Goal: Find specific page/section: Find specific page/section

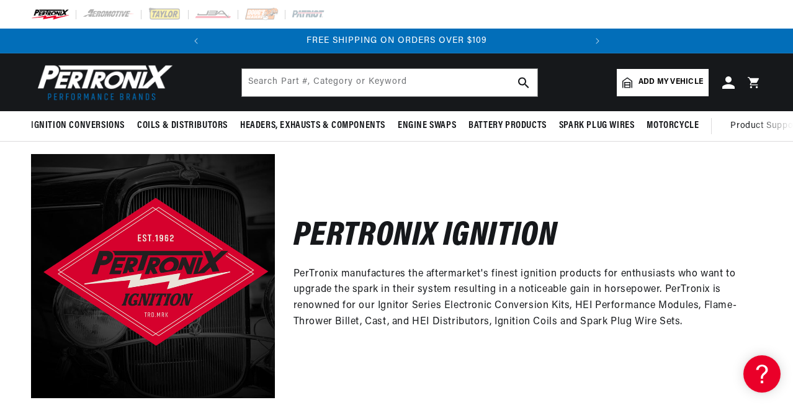
scroll to position [0, 470]
click at [642, 88] on span "Add my vehicle" at bounding box center [671, 82] width 65 height 12
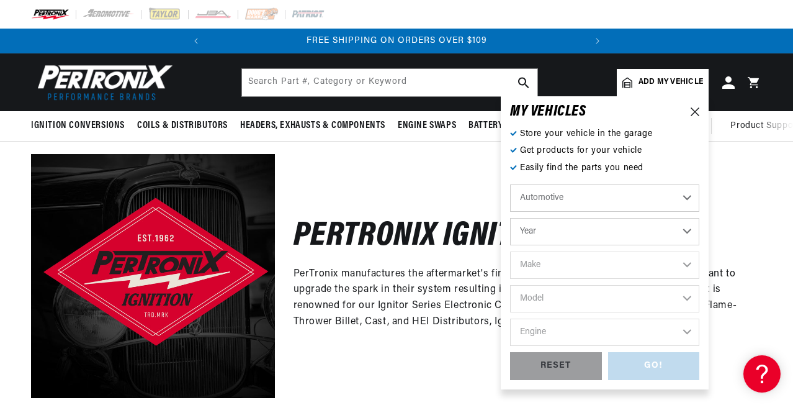
click at [577, 245] on select "Year [DATE] 2025 2024 2023 2022 2021 2020 2019 2018 2017 2016 2015 2014 2013 20…" at bounding box center [604, 231] width 189 height 27
select select "1989"
click at [510, 234] on select "Year [DATE] 2025 2024 2023 2022 2021 2020 2019 2018 2017 2016 2015 2014 2013 20…" at bounding box center [604, 231] width 189 height 27
select select "1989"
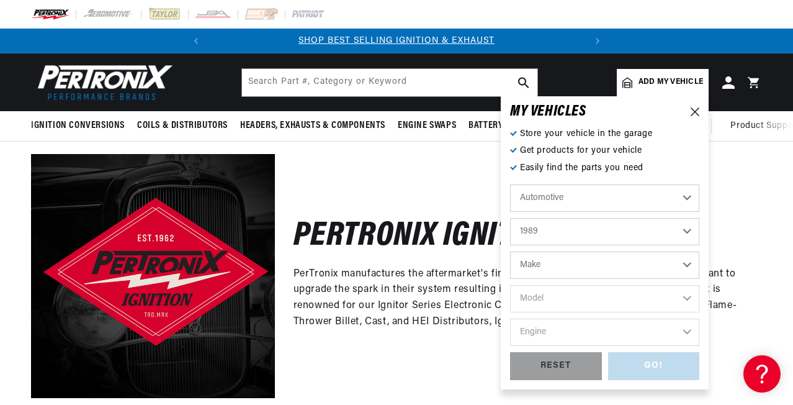
click at [589, 277] on select "Make Buick Cadillac Chevrolet Chrysler Dodge Eagle Ford GMC Hyundai [GEOGRAPHIC…" at bounding box center [604, 264] width 189 height 27
select select "Chevrolet"
click at [510, 267] on select "Make Buick Cadillac Chevrolet Chrysler Dodge Eagle Ford GMC Hyundai [GEOGRAPHIC…" at bounding box center [604, 264] width 189 height 27
select select "Chevrolet"
click at [559, 312] on select "Model Astro B60 Blazer C50 C60 C70 C1500 C2500 C3500 [GEOGRAPHIC_DATA] Caprice …" at bounding box center [604, 298] width 189 height 27
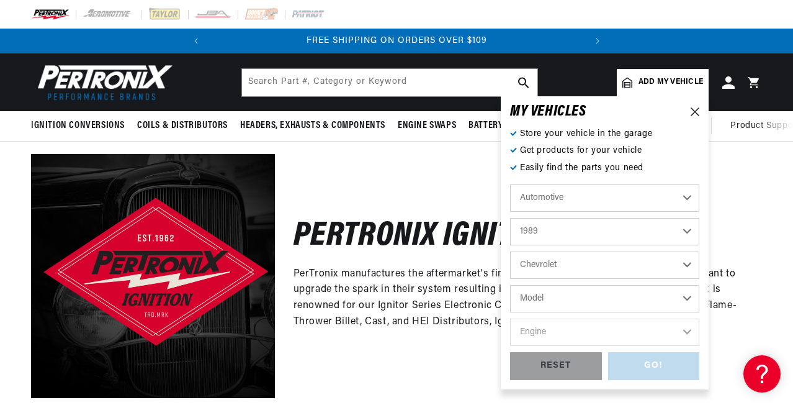
scroll to position [0, 470]
select select "K1500"
click at [510, 301] on select "Model Astro B60 Blazer C50 C60 C70 C1500 C2500 C3500 [GEOGRAPHIC_DATA] Caprice …" at bounding box center [604, 298] width 189 height 27
select select "K1500"
click at [557, 346] on select "Engine 4.3L 5.0L 5.7L" at bounding box center [604, 331] width 189 height 27
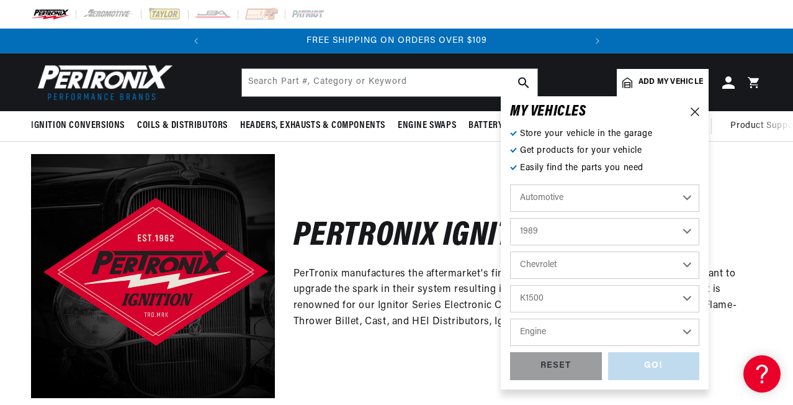
select select "5.7L"
click at [510, 335] on select "Engine 4.3L 5.0L 5.7L" at bounding box center [604, 331] width 189 height 27
select select "5.7L"
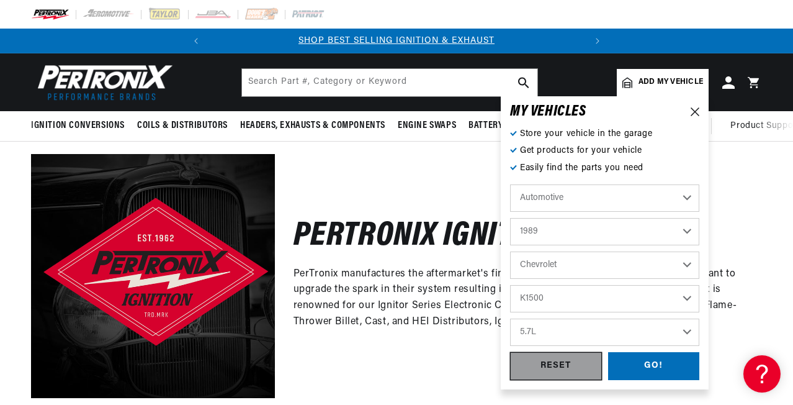
scroll to position [0, 0]
click at [623, 380] on div "GO!" at bounding box center [654, 366] width 92 height 28
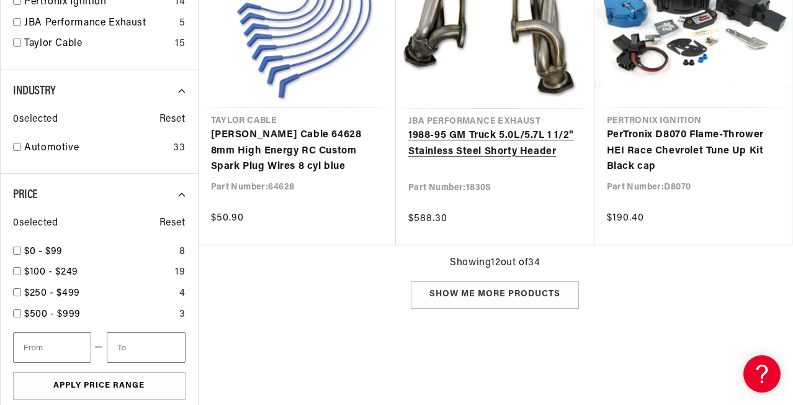
scroll to position [0, 470]
